Goal: Information Seeking & Learning: Learn about a topic

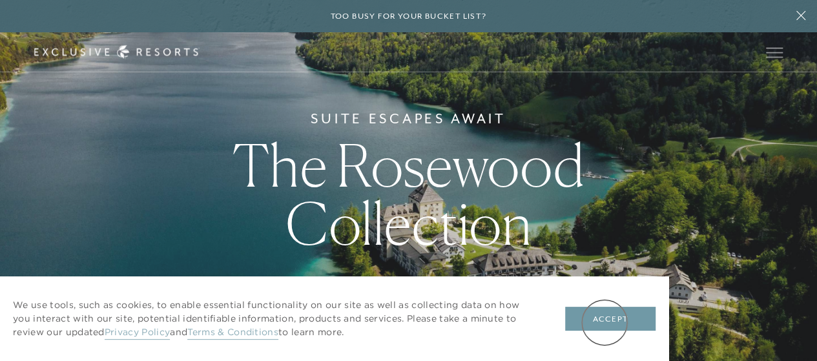
click at [604, 322] on button "Accept" at bounding box center [610, 319] width 90 height 25
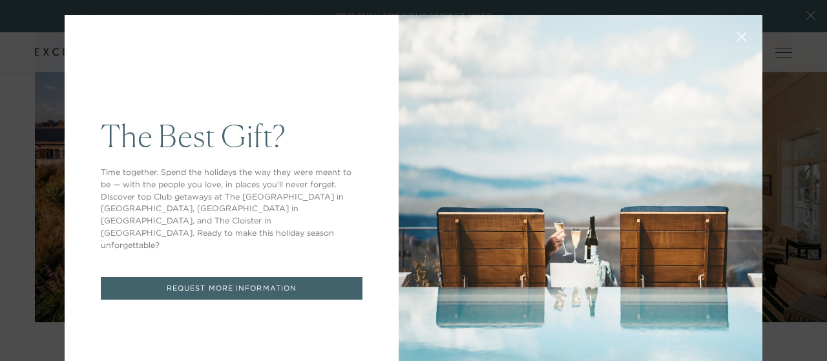
drag, startPoint x: 822, startPoint y: 25, endPoint x: 826, endPoint y: 189, distance: 164.1
click at [737, 37] on icon at bounding box center [742, 37] width 10 height 10
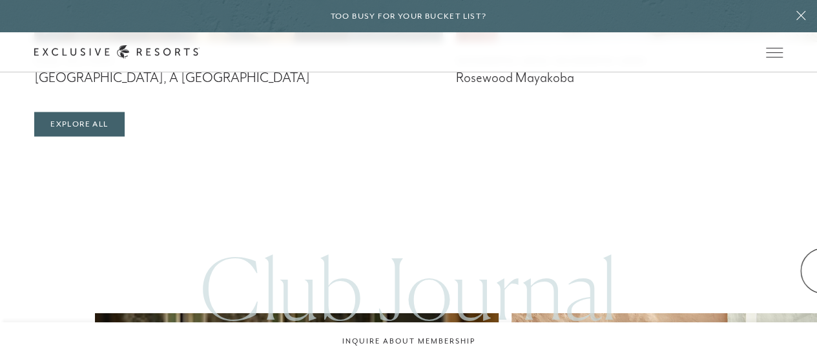
scroll to position [3377, 0]
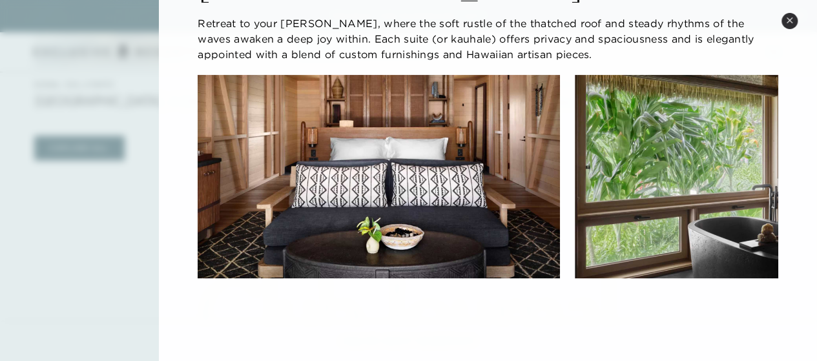
scroll to position [0, 0]
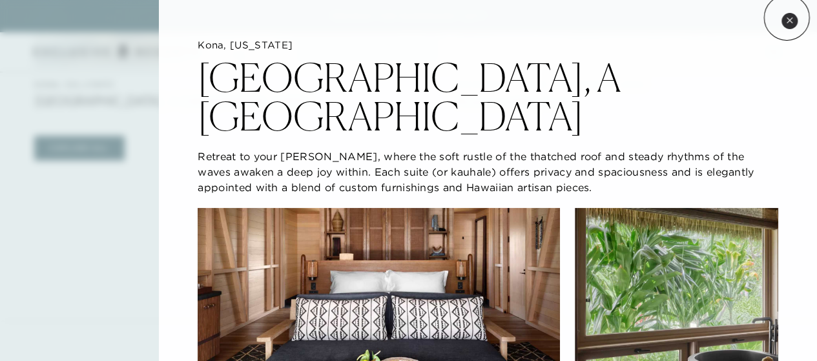
click at [787, 17] on icon at bounding box center [789, 20] width 7 height 7
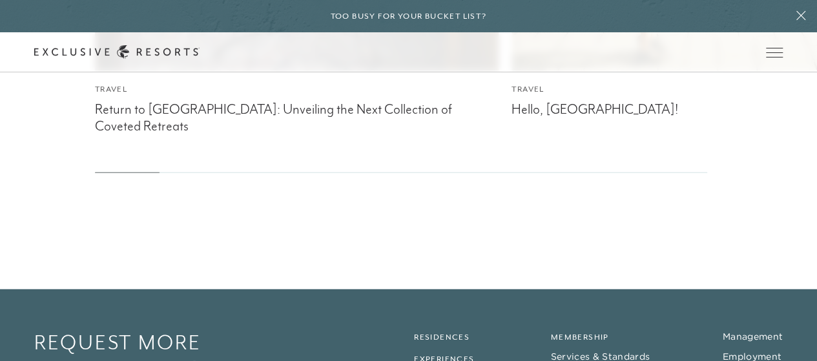
scroll to position [4228, 0]
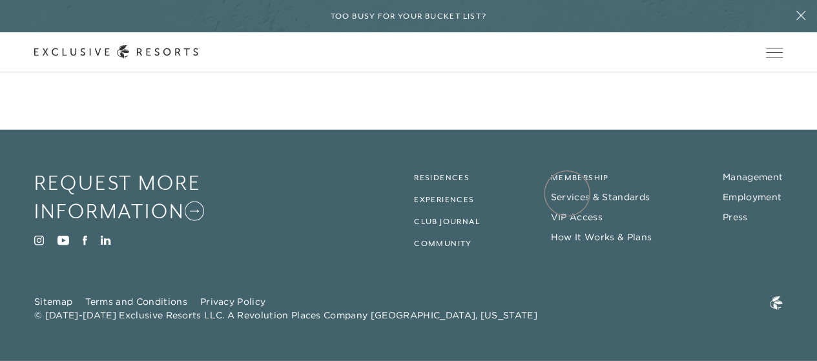
click at [567, 184] on h2 "Membership" at bounding box center [633, 178] width 165 height 12
click at [566, 182] on link "Membership" at bounding box center [580, 177] width 58 height 9
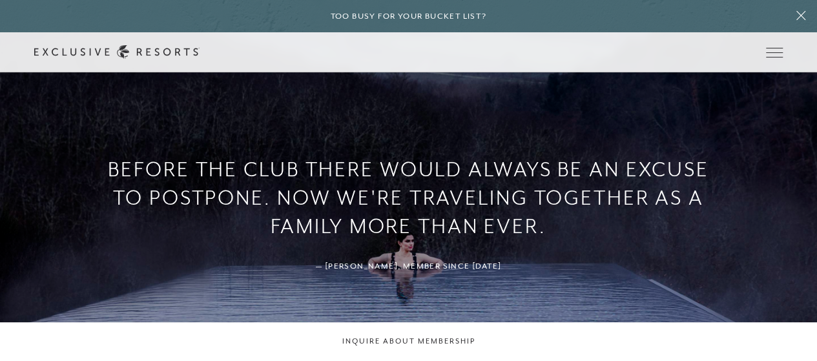
scroll to position [189, 0]
